Goal: Information Seeking & Learning: Learn about a topic

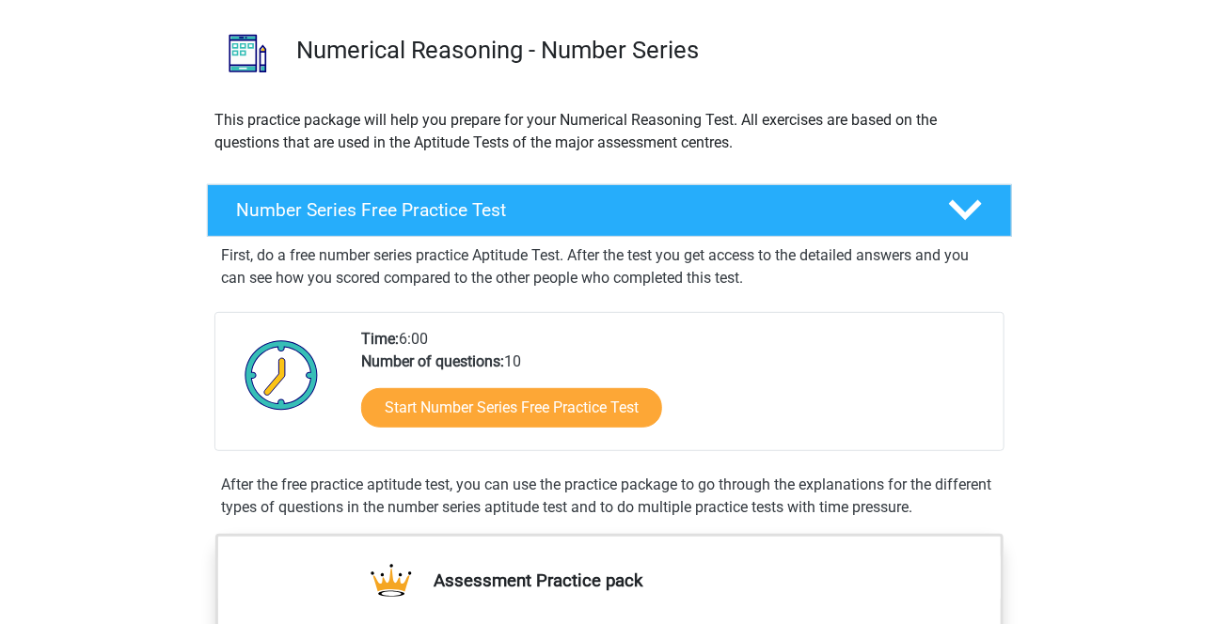
scroll to position [128, 0]
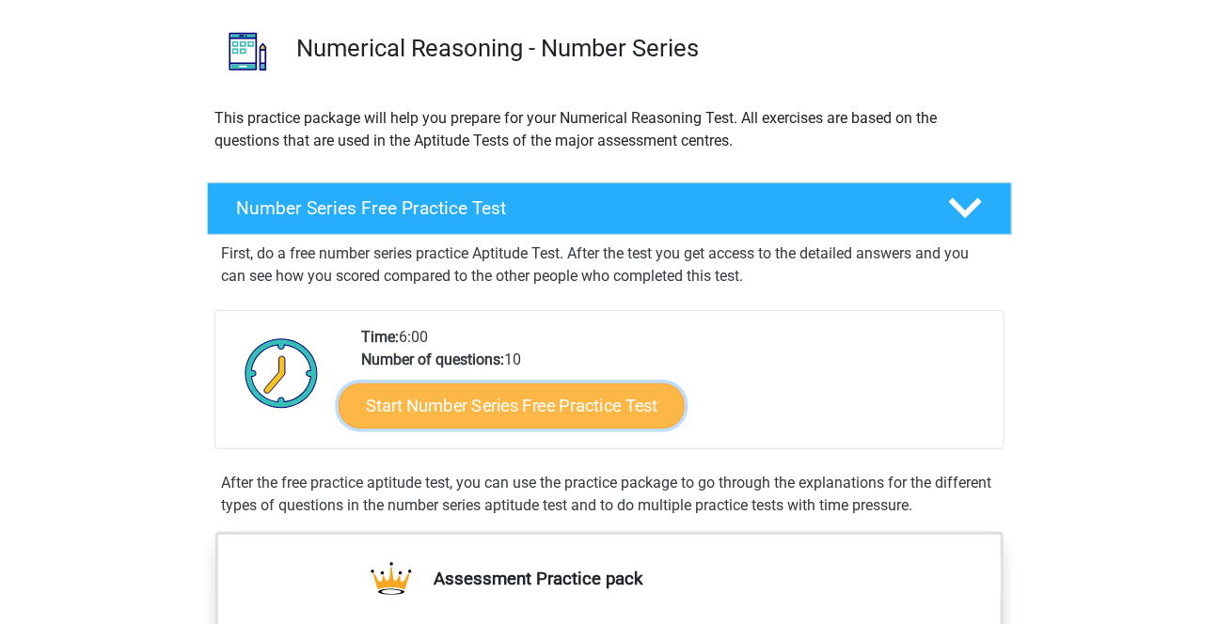
click at [608, 408] on link "Start Number Series Free Practice Test" at bounding box center [512, 405] width 346 height 45
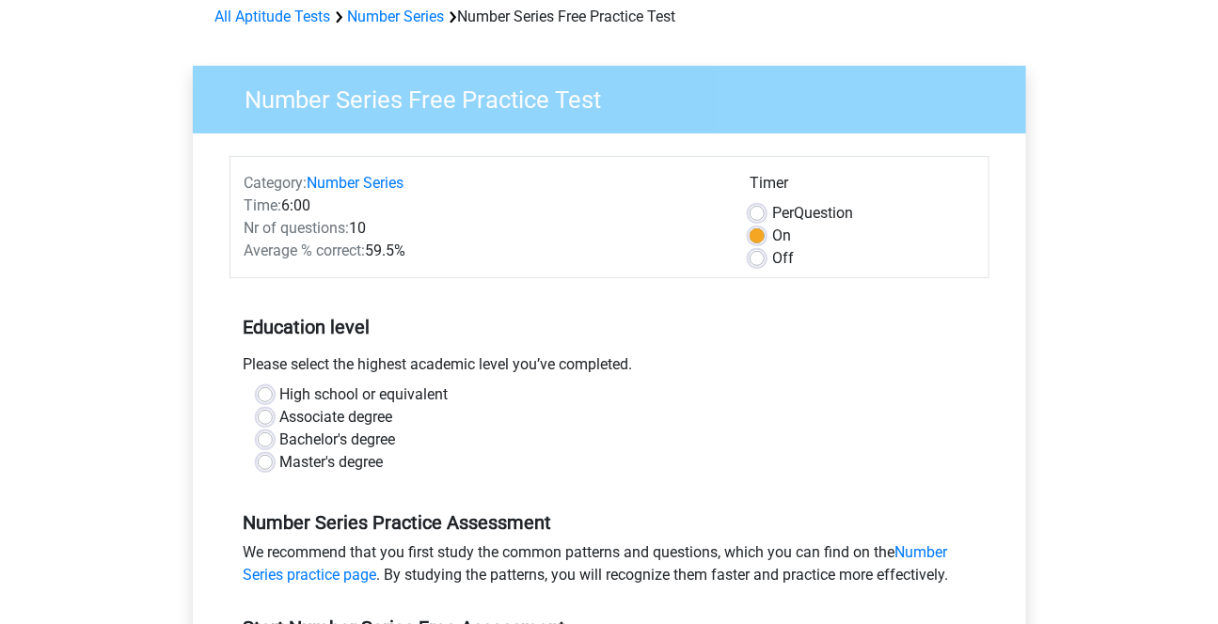
scroll to position [89, 0]
click at [345, 461] on label "Master's degree" at bounding box center [331, 461] width 103 height 23
click at [273, 461] on input "Master's degree" at bounding box center [265, 459] width 15 height 19
radio input "true"
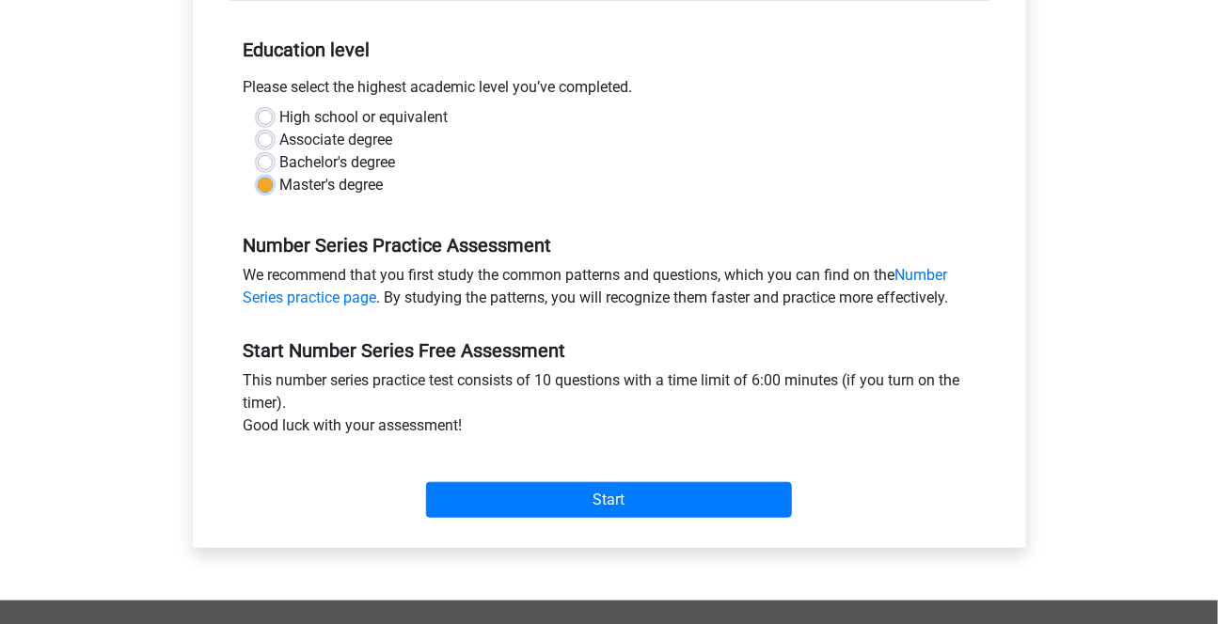
scroll to position [386, 0]
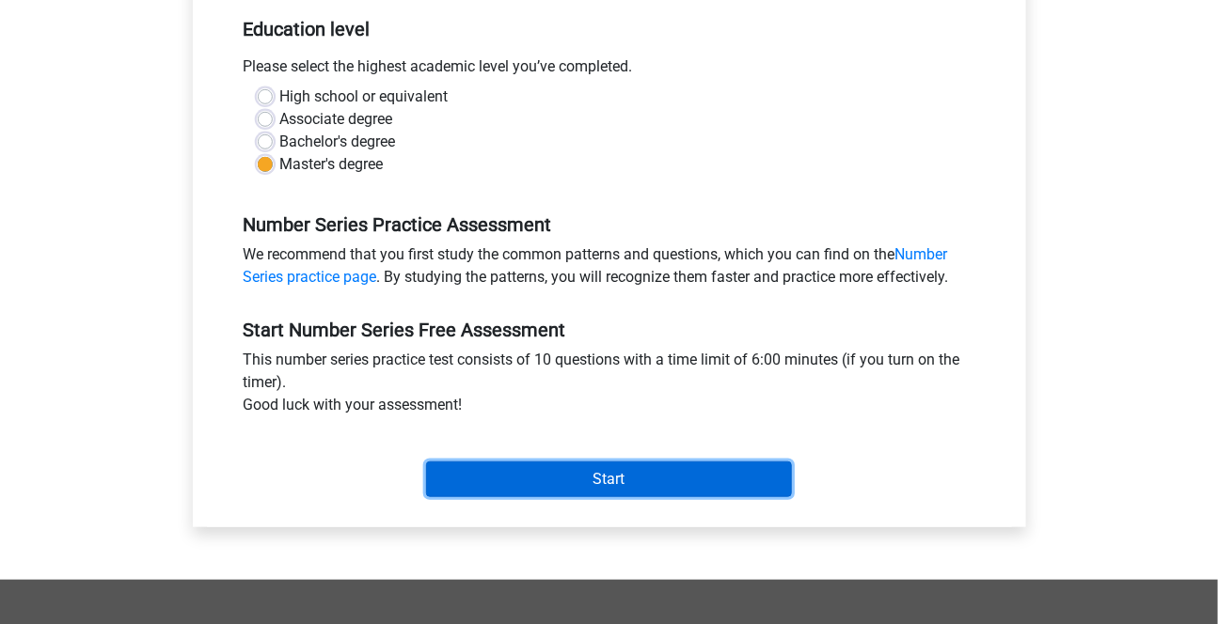
click at [618, 472] on input "Start" at bounding box center [609, 480] width 366 height 36
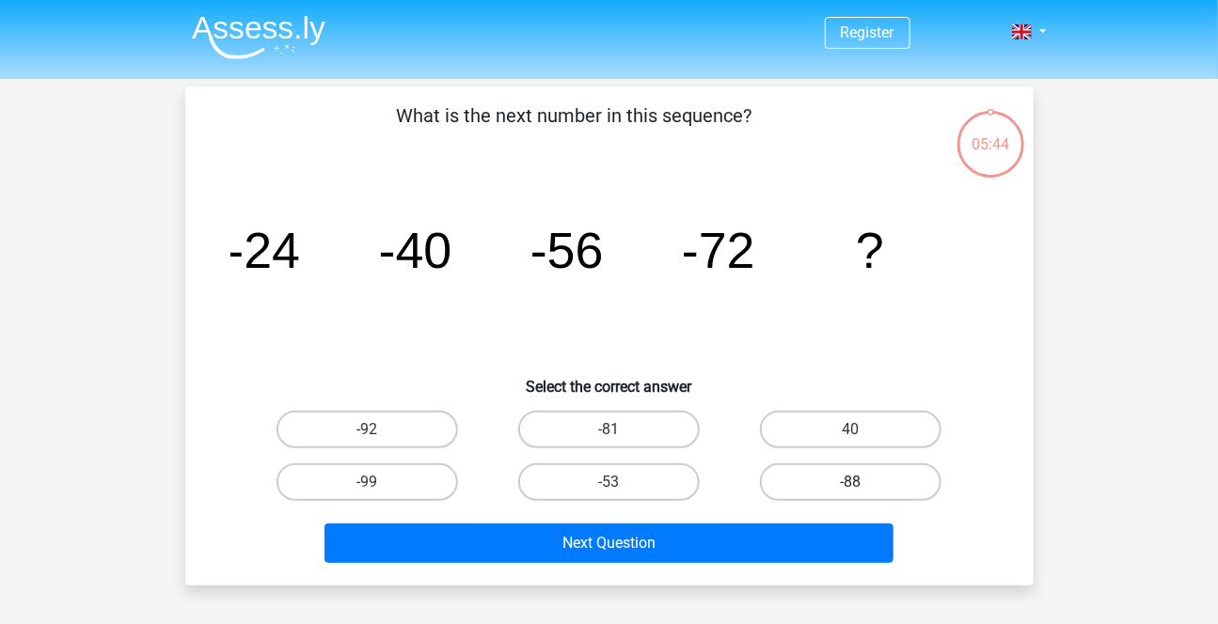
click at [833, 486] on label "-88" at bounding box center [850, 483] width 181 height 38
click at [851, 486] on input "-88" at bounding box center [857, 488] width 12 height 12
radio input "true"
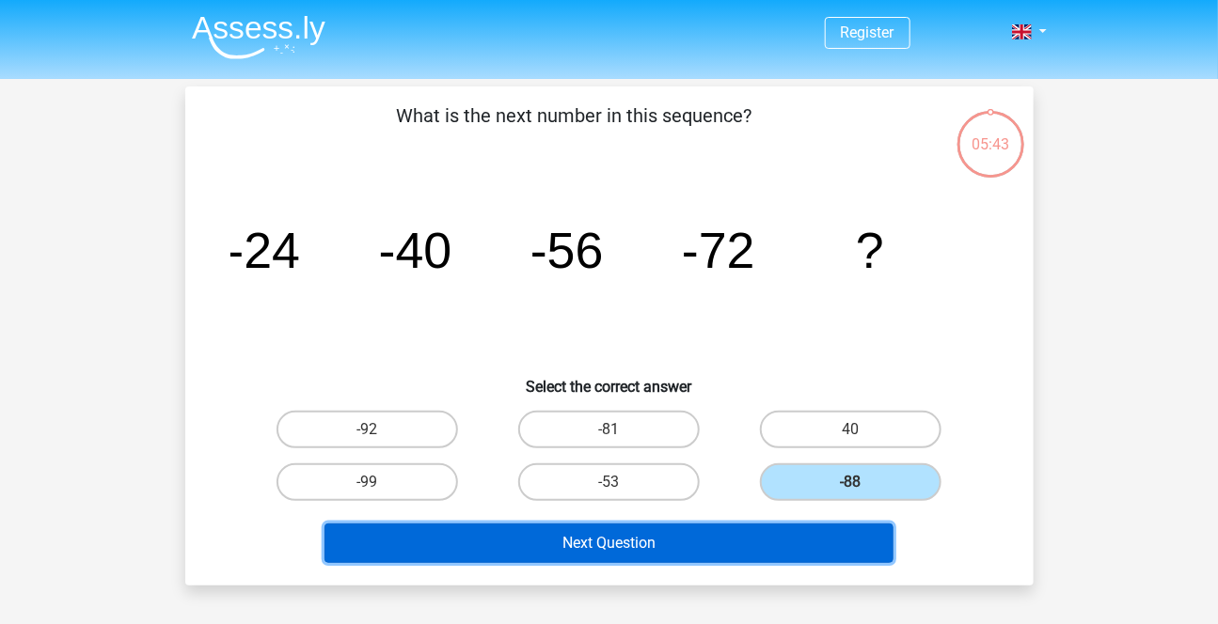
click at [644, 556] on button "Next Question" at bounding box center [608, 543] width 569 height 39
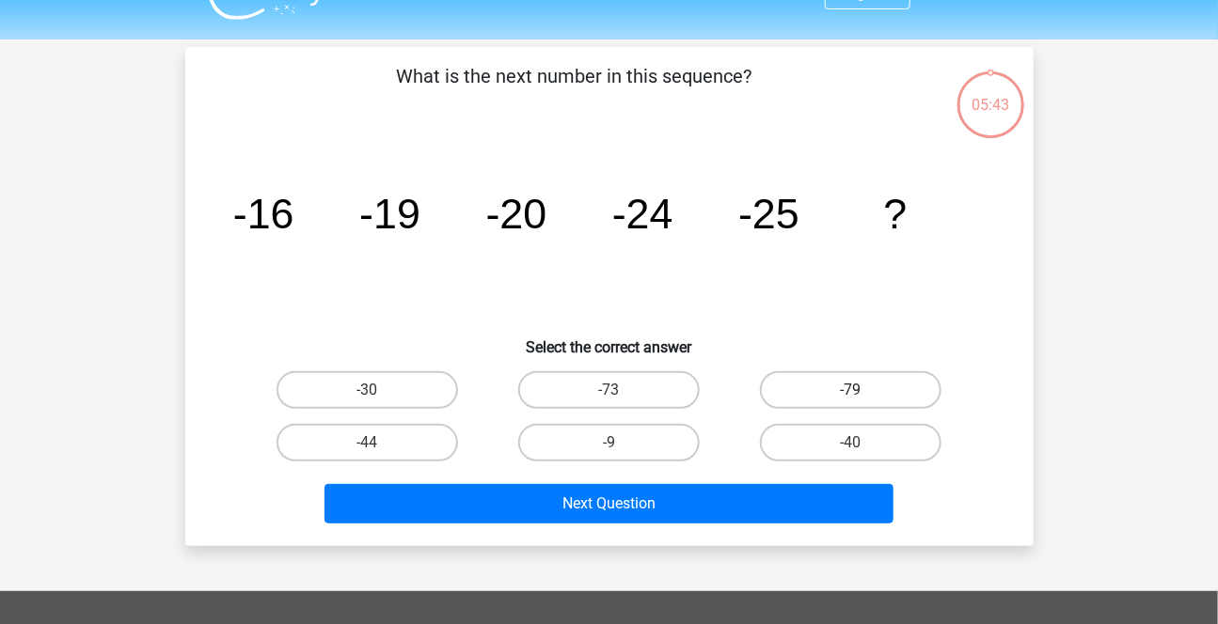
scroll to position [39, 0]
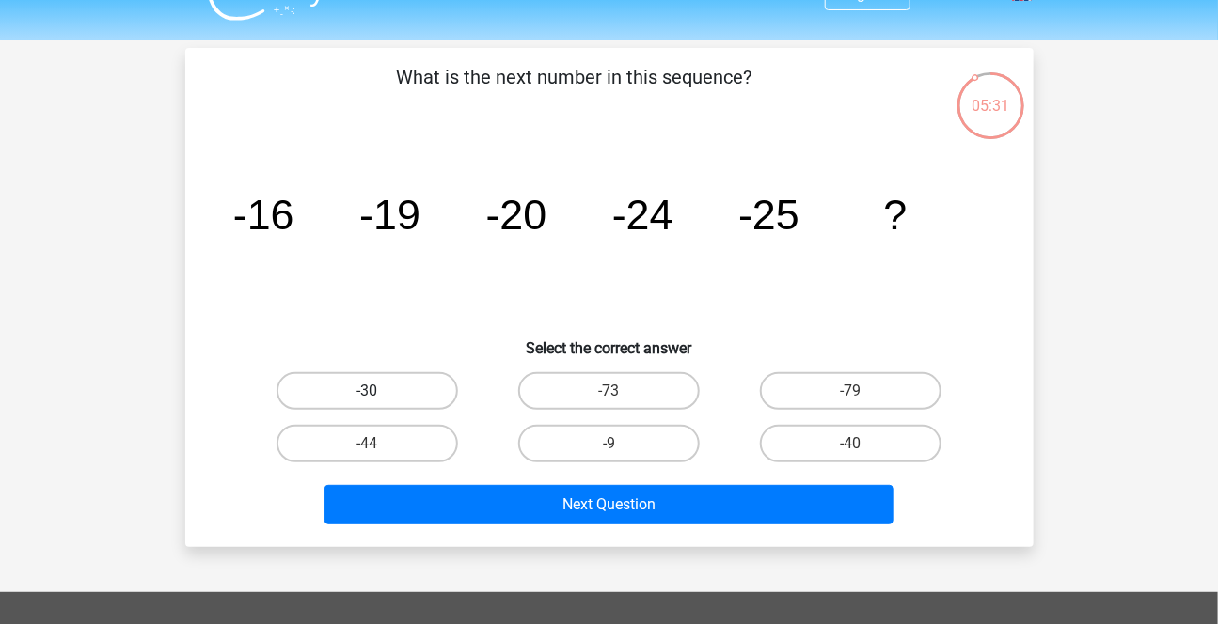
click at [409, 386] on label "-30" at bounding box center [366, 391] width 181 height 38
click at [379, 391] on input "-30" at bounding box center [373, 397] width 12 height 12
radio input "true"
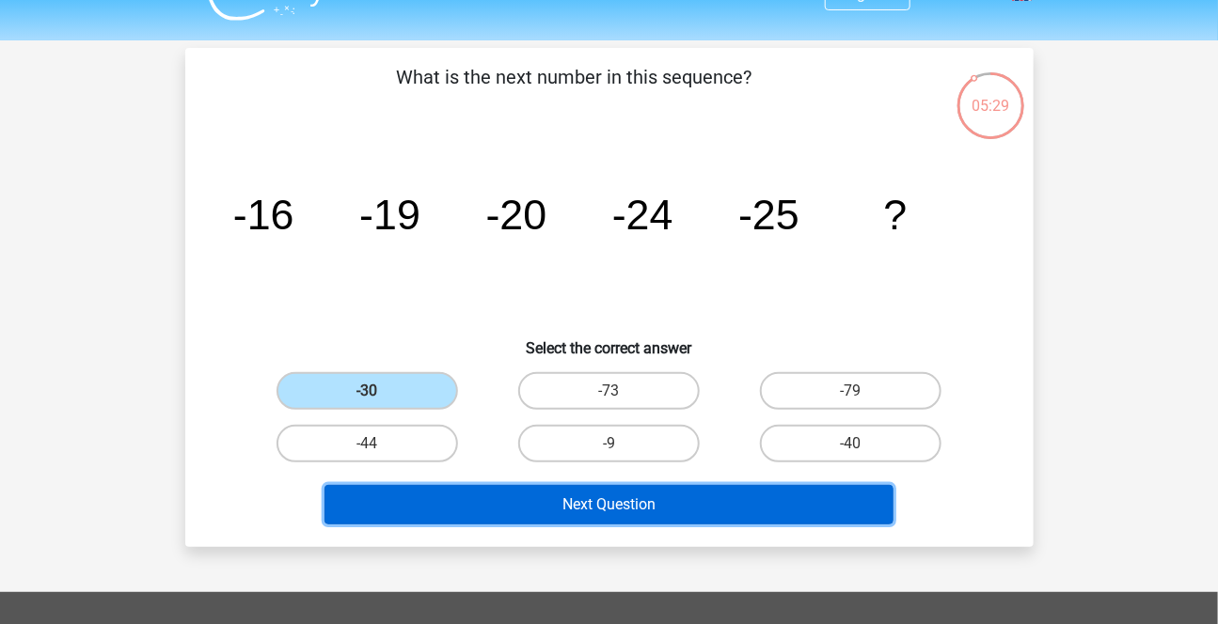
click at [654, 498] on button "Next Question" at bounding box center [608, 504] width 569 height 39
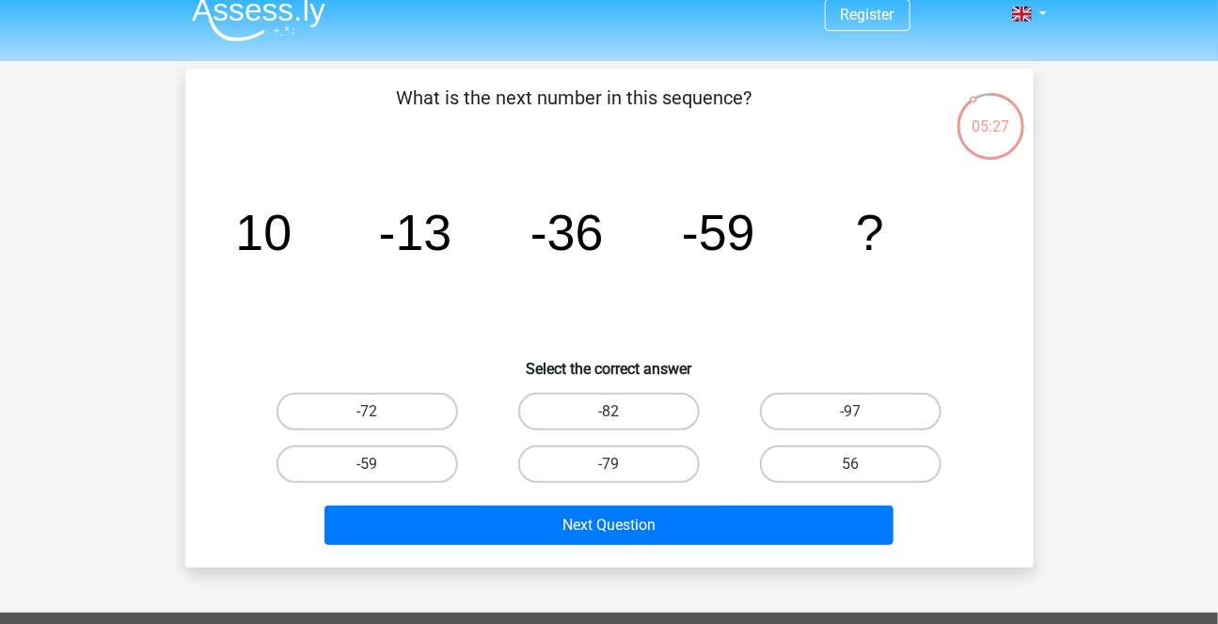
scroll to position [24, 0]
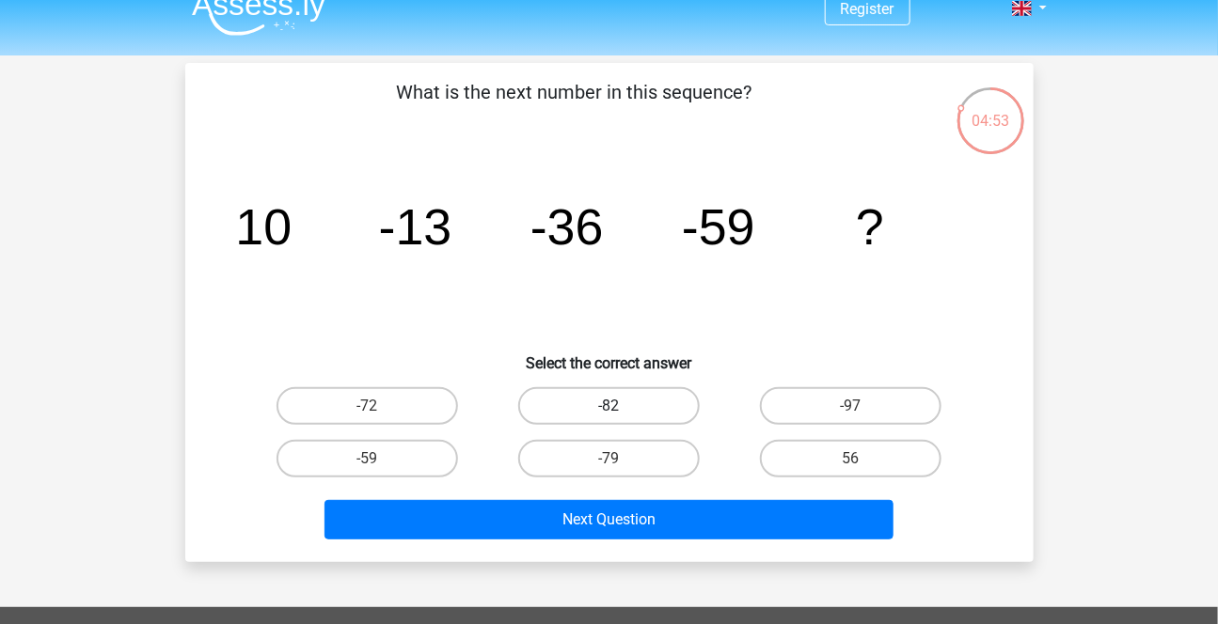
click at [635, 402] on label "-82" at bounding box center [608, 406] width 181 height 38
click at [621, 406] on input "-82" at bounding box center [614, 412] width 12 height 12
radio input "true"
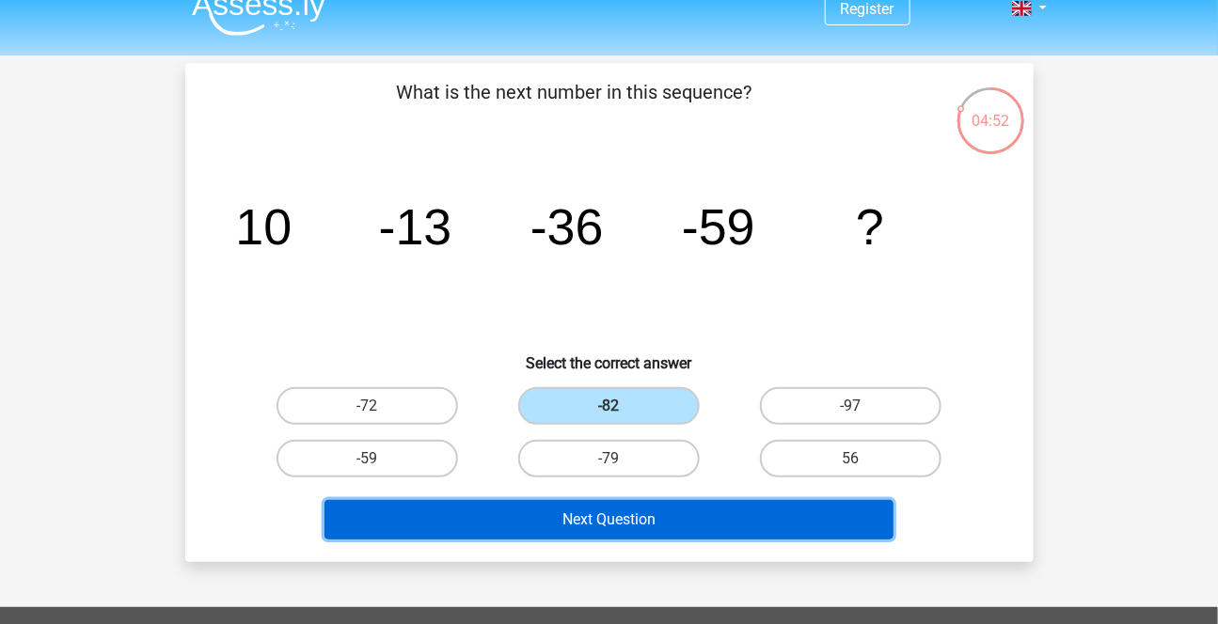
click at [625, 506] on button "Next Question" at bounding box center [608, 519] width 569 height 39
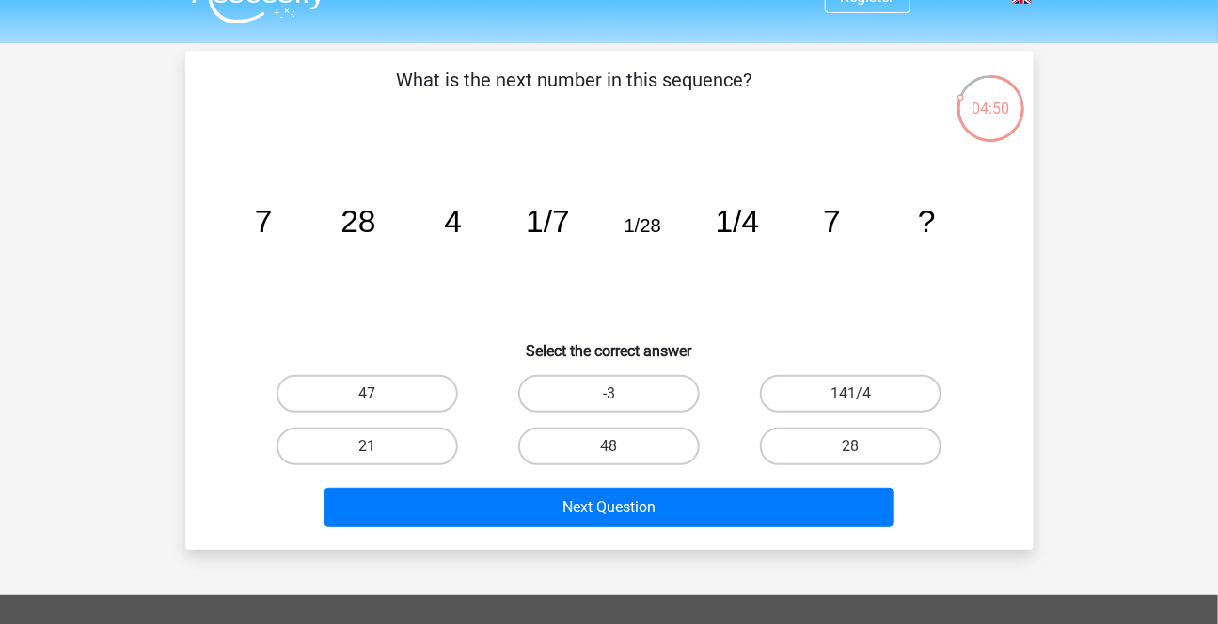
scroll to position [44, 0]
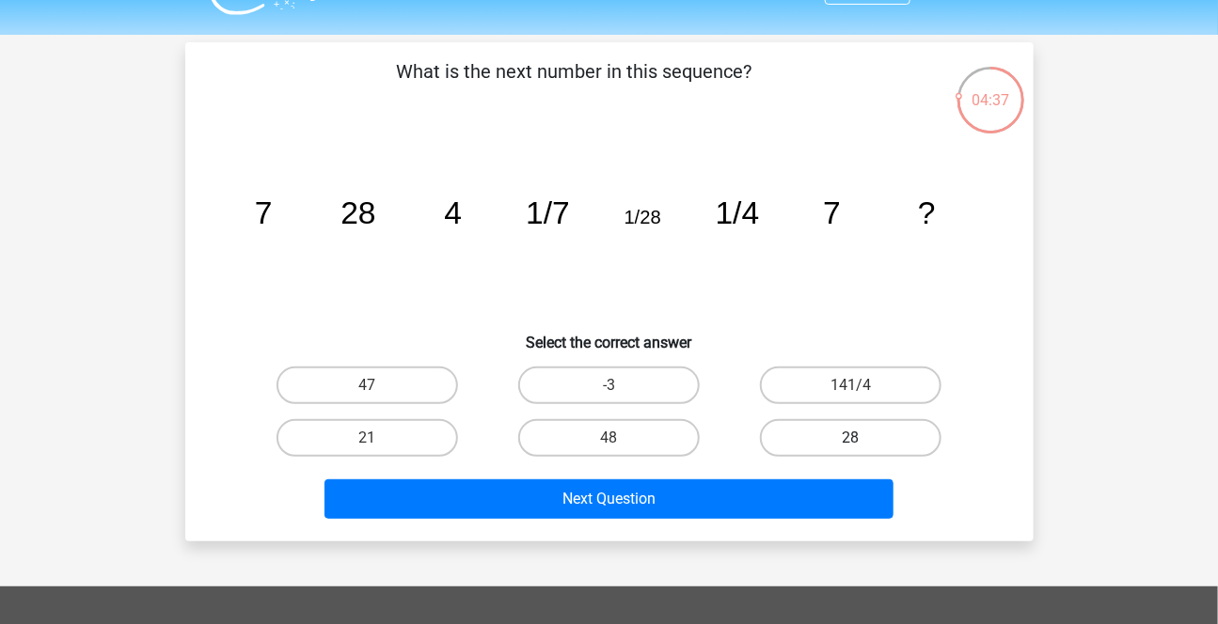
click at [846, 435] on label "28" at bounding box center [850, 438] width 181 height 38
click at [851, 438] on input "28" at bounding box center [857, 444] width 12 height 12
radio input "true"
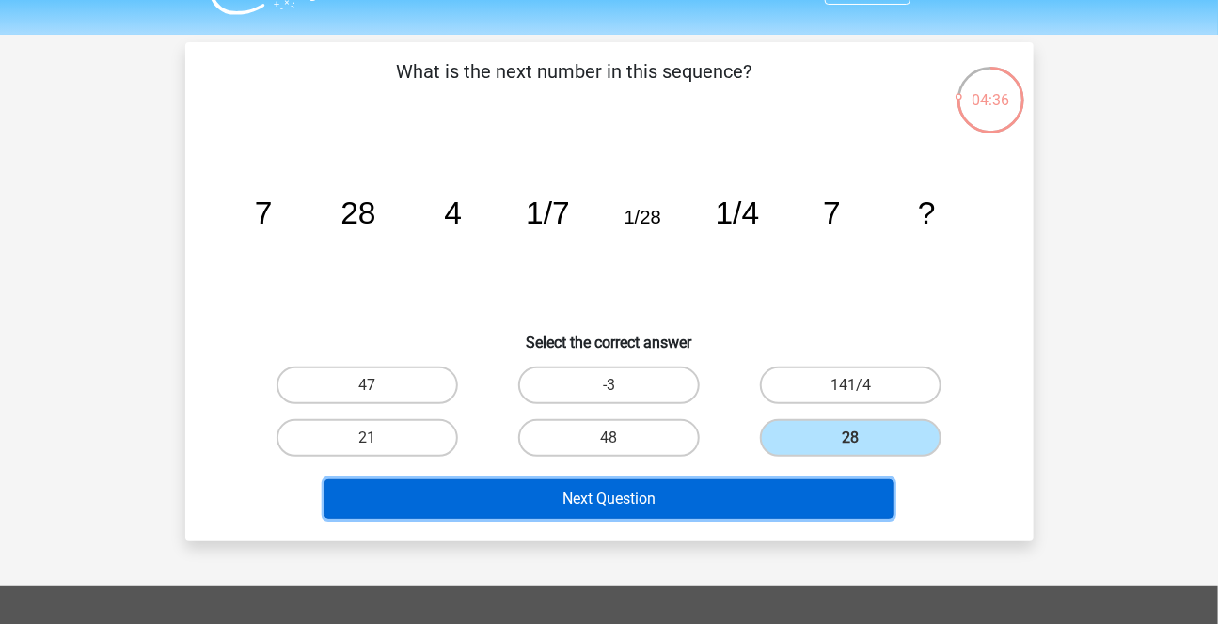
click at [631, 497] on button "Next Question" at bounding box center [608, 499] width 569 height 39
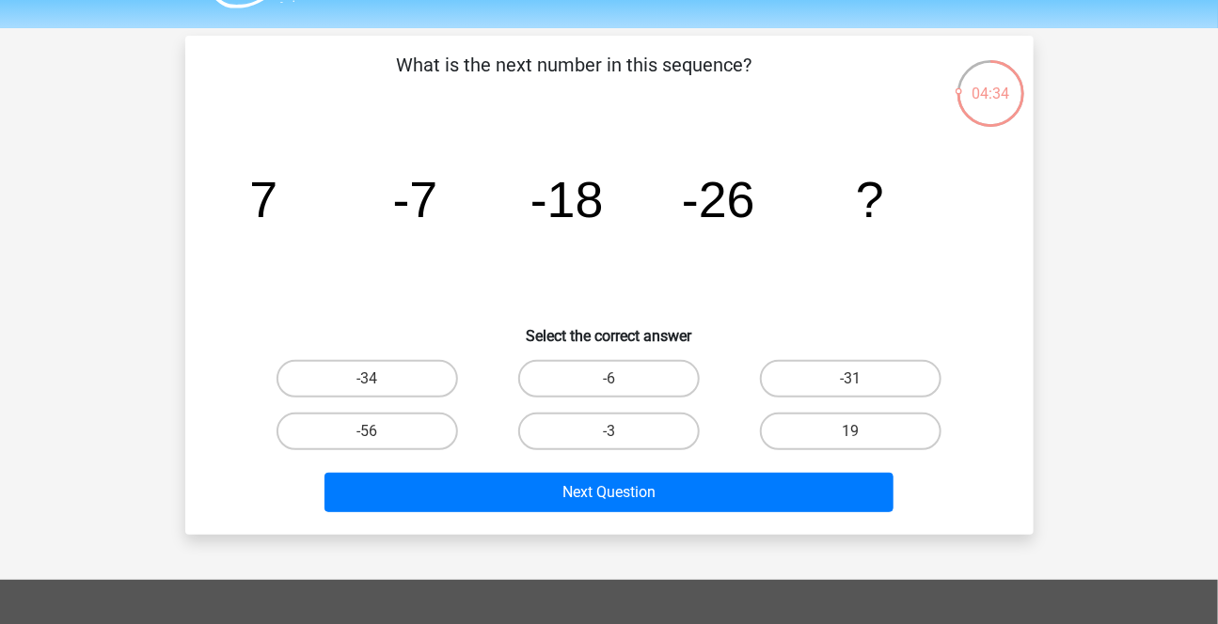
scroll to position [59, 0]
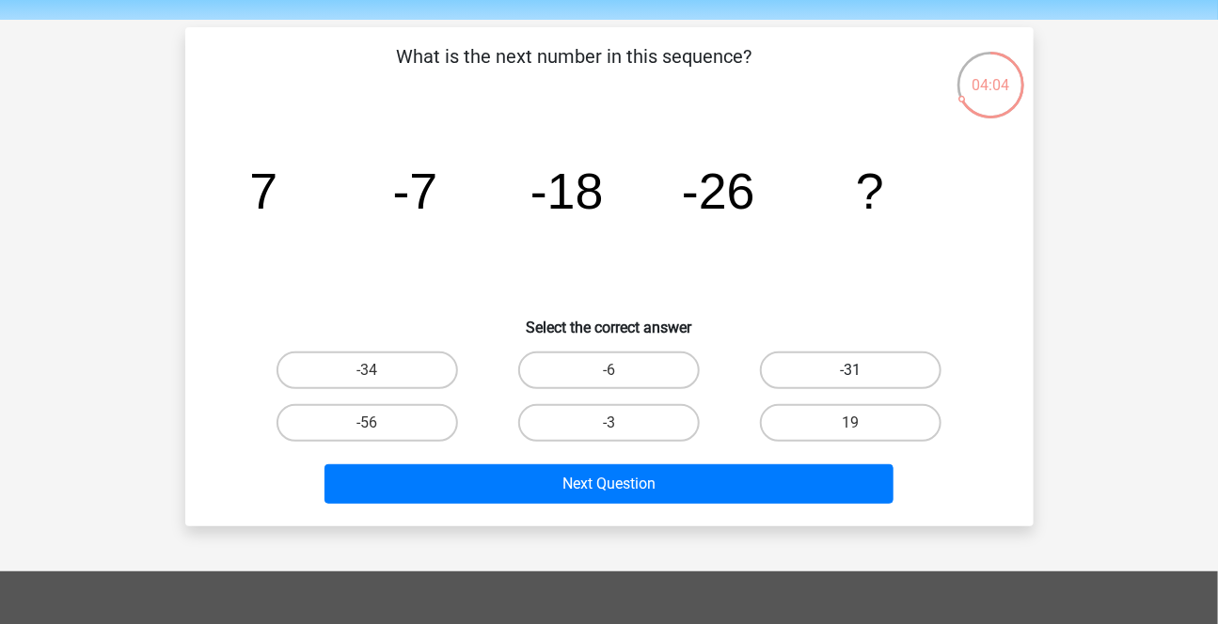
click at [828, 370] on label "-31" at bounding box center [850, 371] width 181 height 38
click at [851, 370] on input "-31" at bounding box center [857, 376] width 12 height 12
radio input "true"
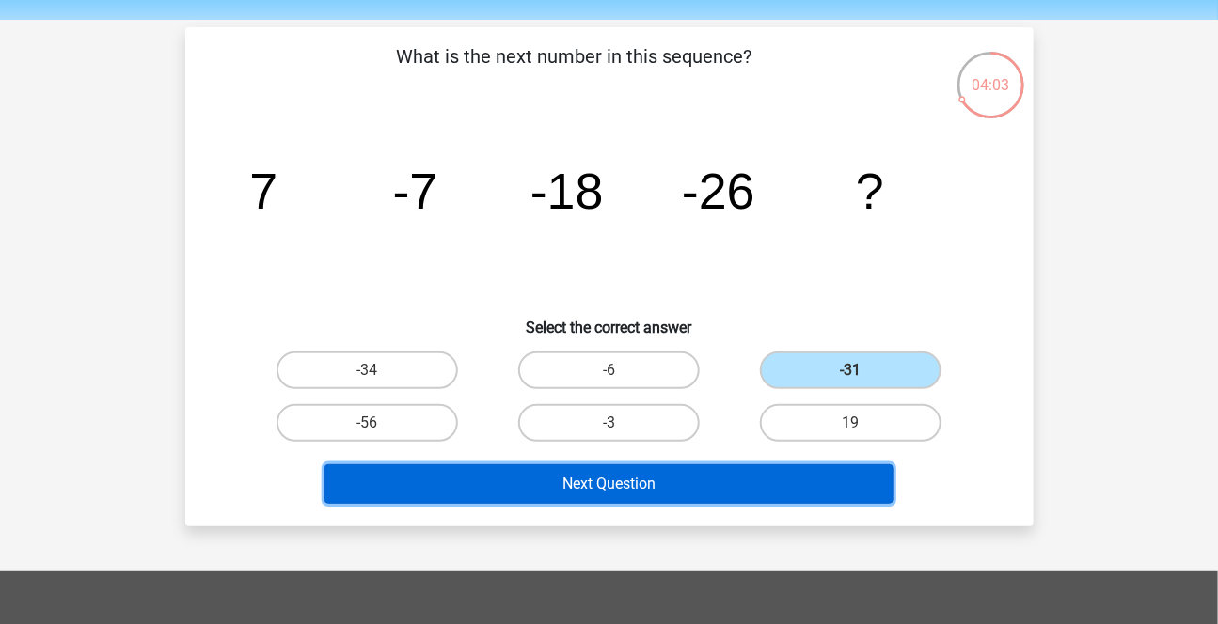
click at [617, 486] on button "Next Question" at bounding box center [608, 484] width 569 height 39
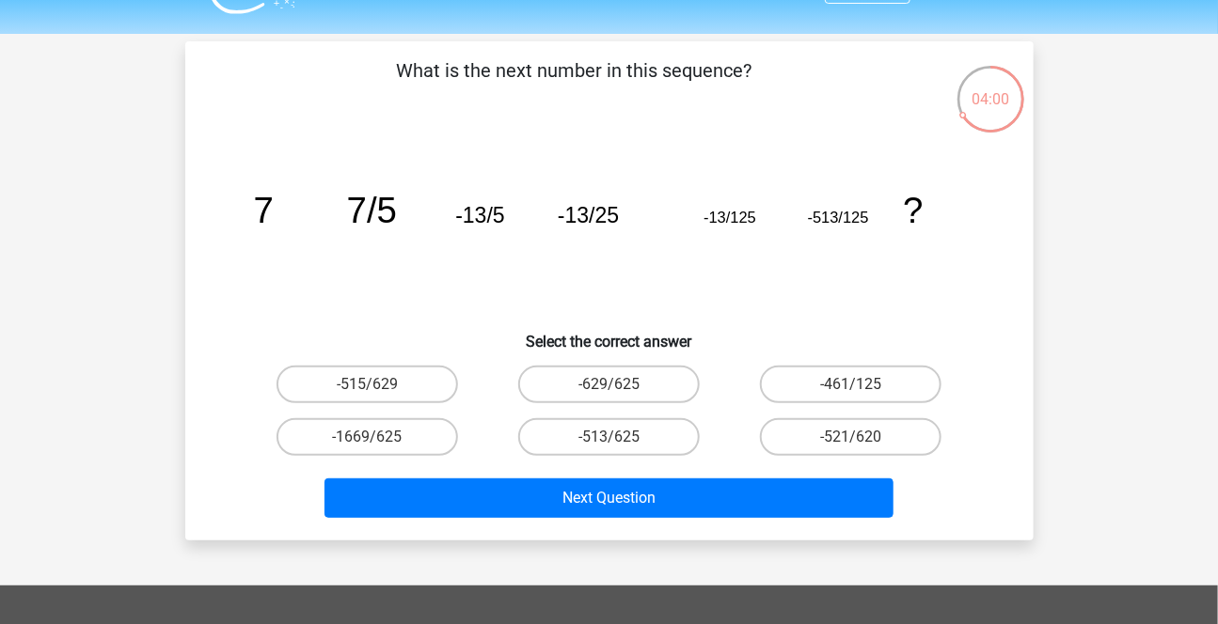
scroll to position [48, 0]
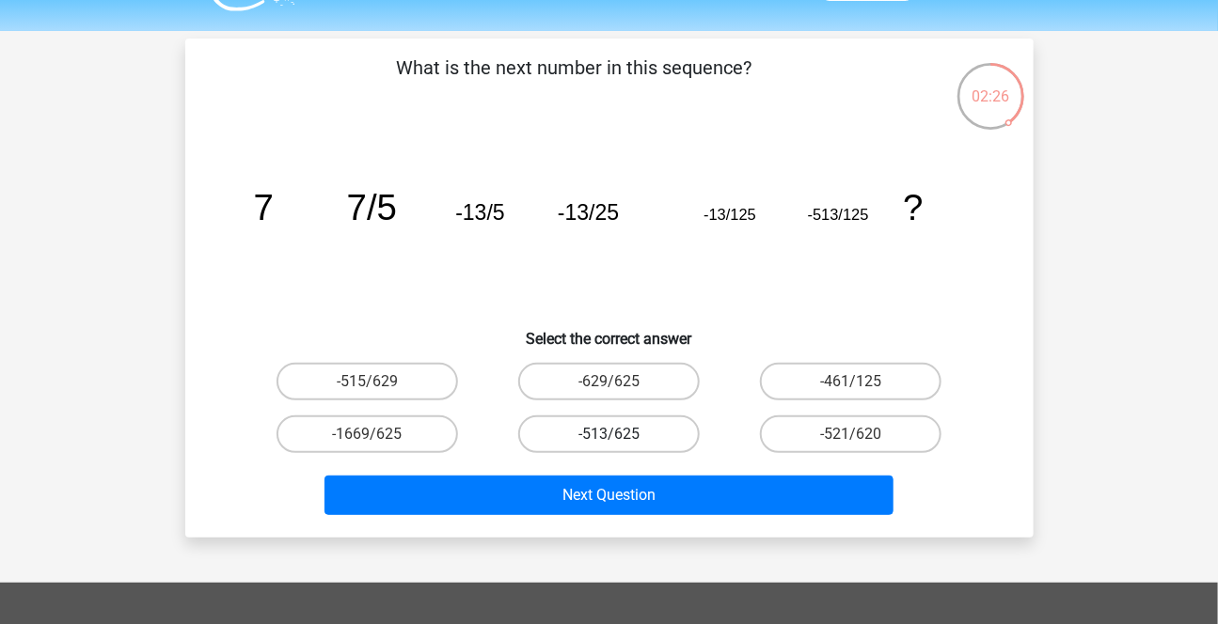
click at [601, 437] on label "-513/625" at bounding box center [608, 435] width 181 height 38
click at [608, 437] on input "-513/625" at bounding box center [614, 440] width 12 height 12
radio input "true"
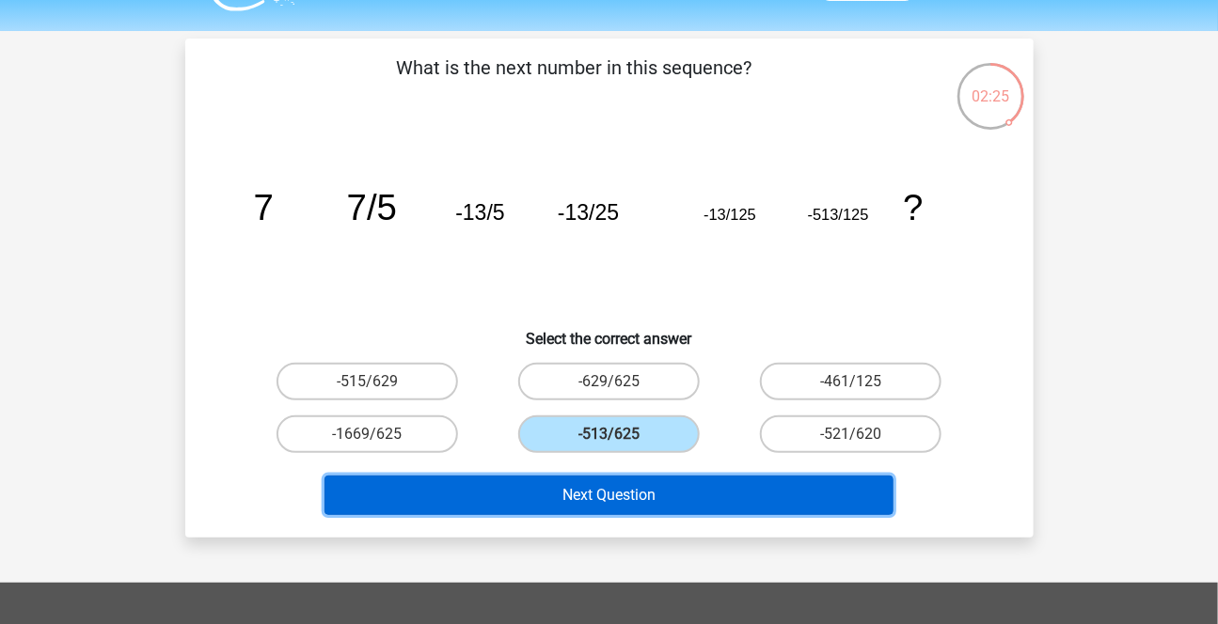
click at [654, 508] on button "Next Question" at bounding box center [608, 495] width 569 height 39
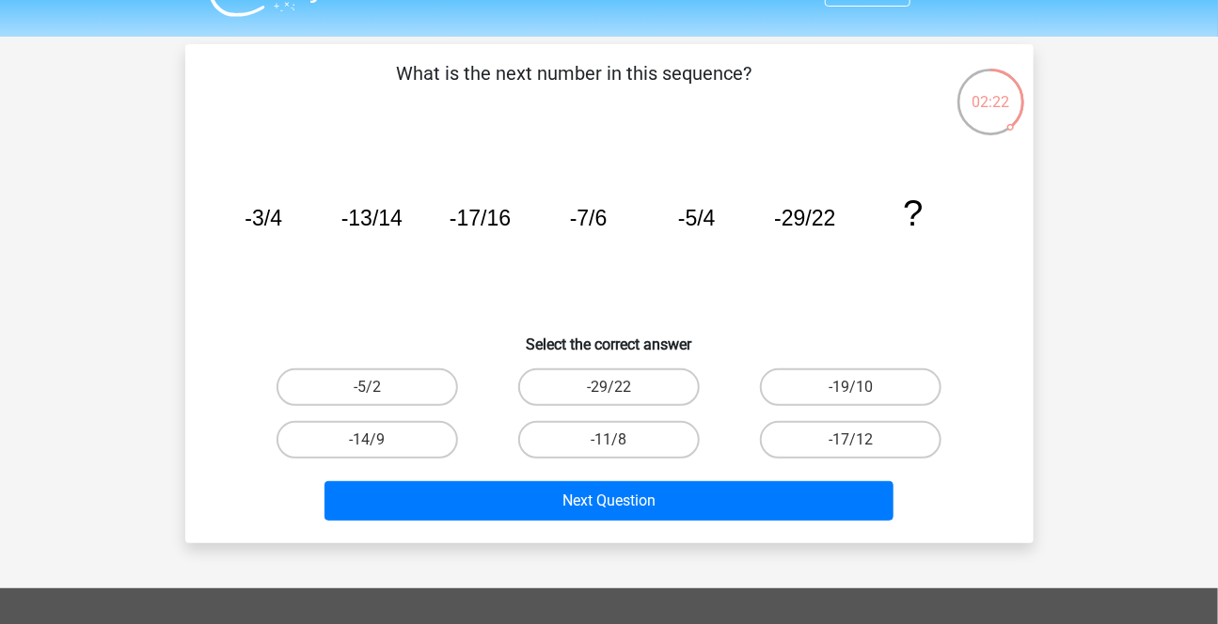
scroll to position [52, 0]
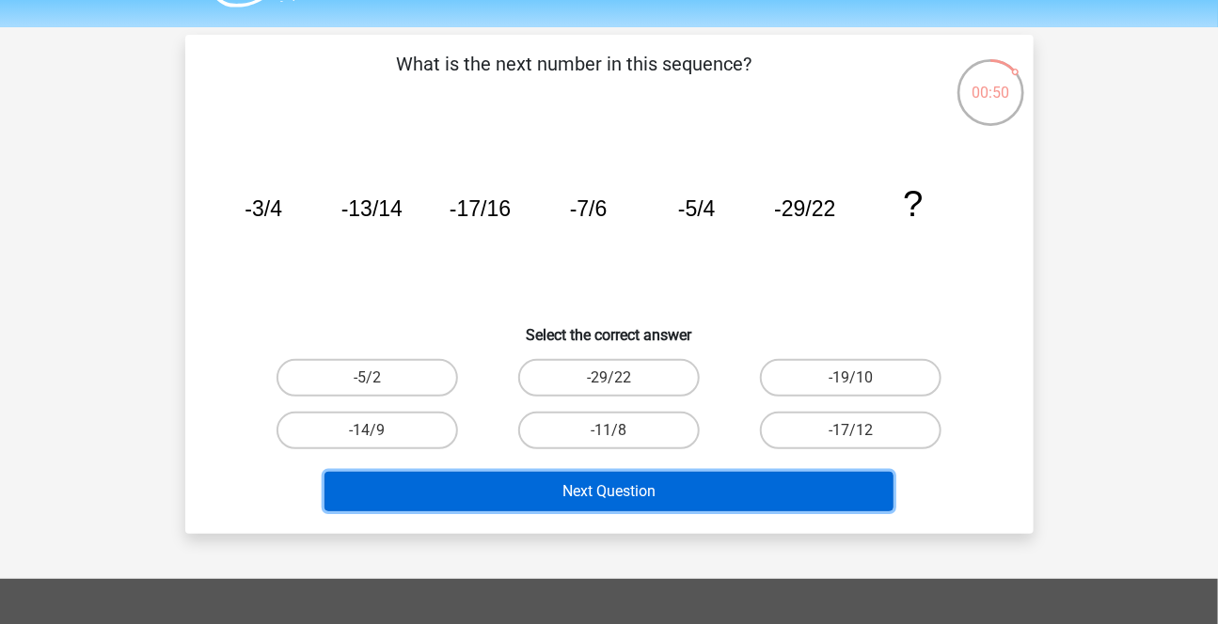
click at [582, 487] on button "Next Question" at bounding box center [608, 491] width 569 height 39
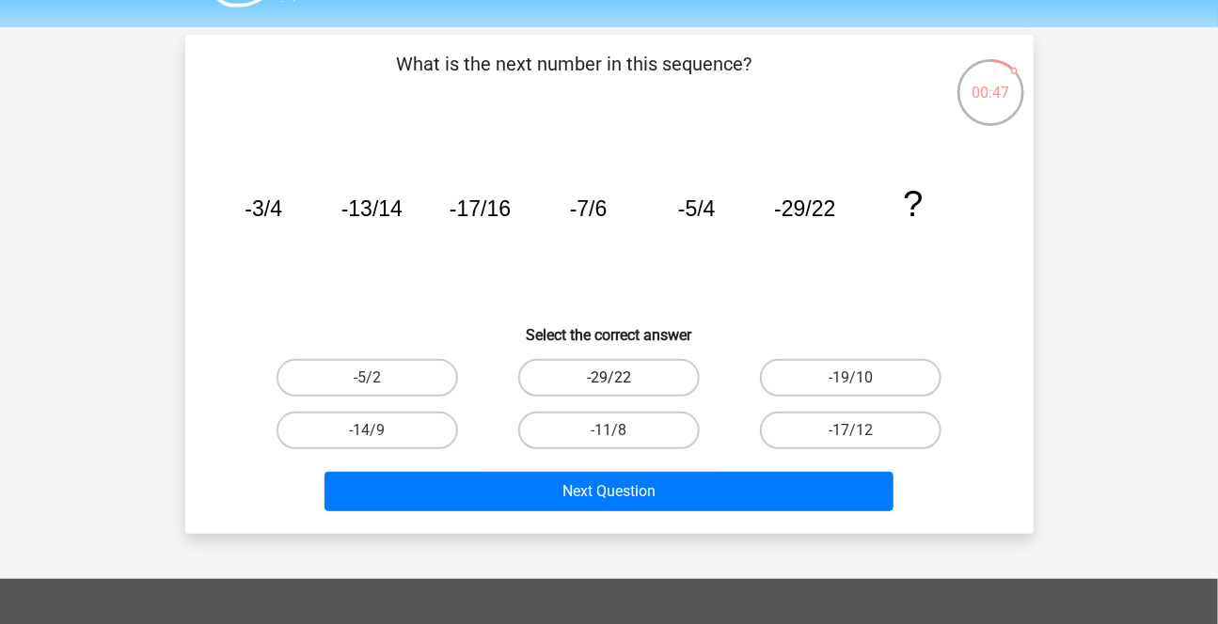
click at [621, 371] on label "-29/22" at bounding box center [608, 378] width 181 height 38
click at [621, 378] on input "-29/22" at bounding box center [614, 384] width 12 height 12
radio input "true"
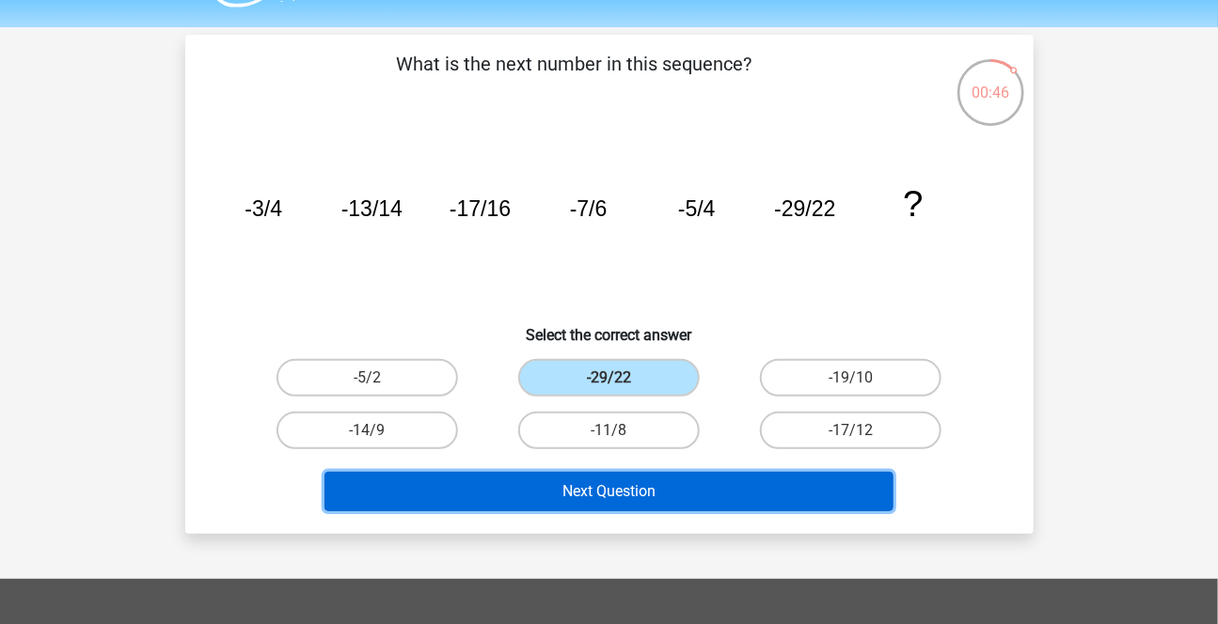
click at [682, 485] on button "Next Question" at bounding box center [608, 491] width 569 height 39
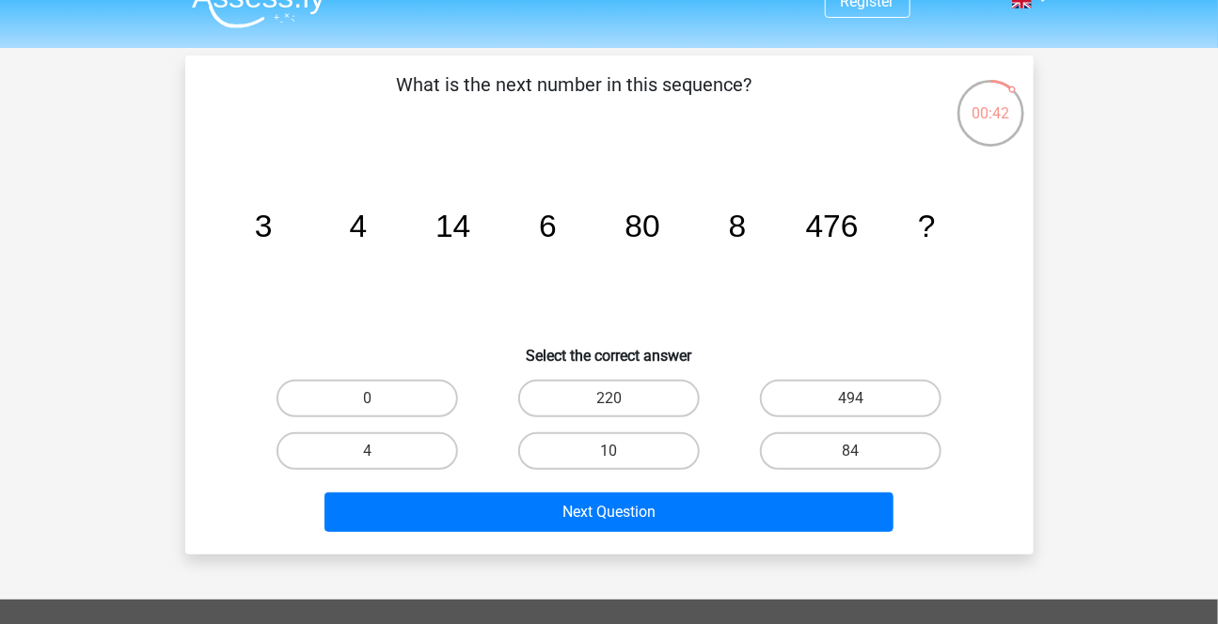
scroll to position [30, 0]
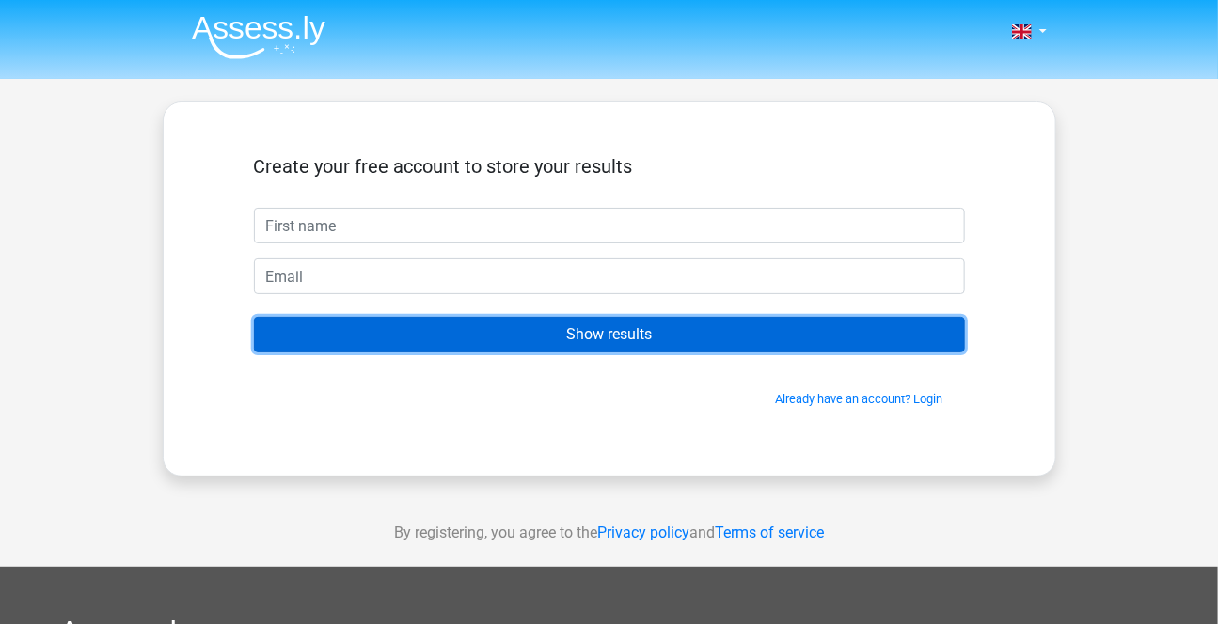
click at [683, 334] on input "Show results" at bounding box center [609, 335] width 711 height 36
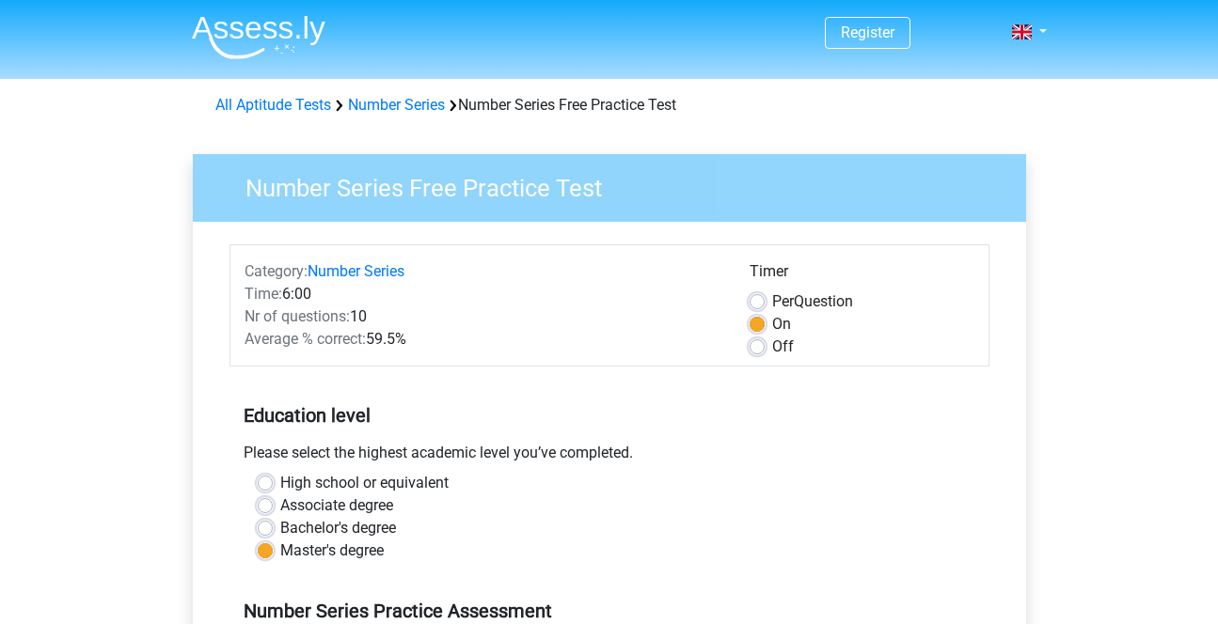
scroll to position [386, 0]
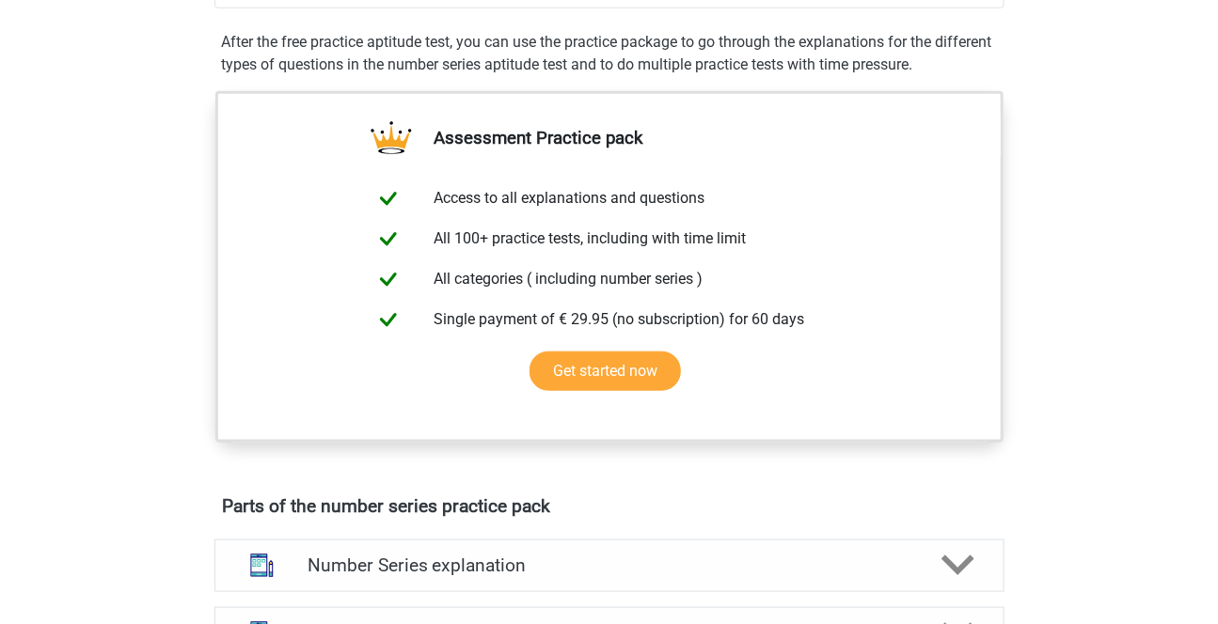
scroll to position [570, 0]
